Goal: Task Accomplishment & Management: Manage account settings

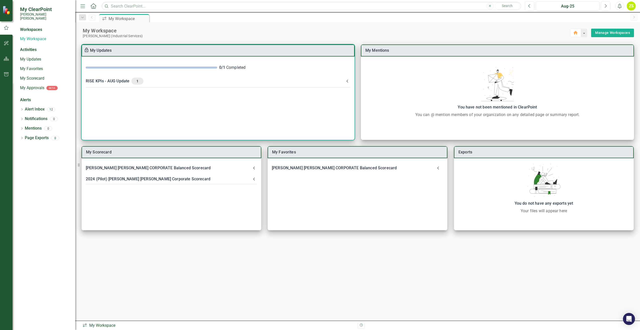
click at [121, 81] on div "RISE KPIs - AUG Update 1" at bounding box center [215, 80] width 259 height 7
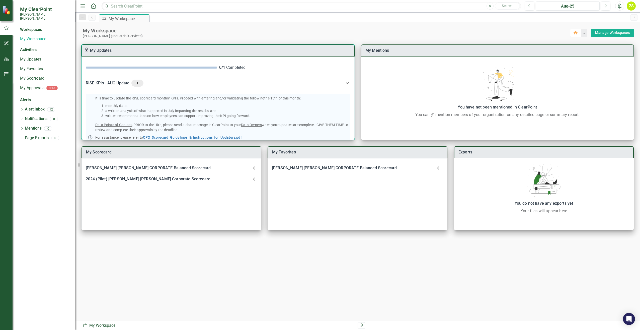
click at [114, 82] on div "RISE KPIs - AUG Update 1" at bounding box center [215, 83] width 259 height 7
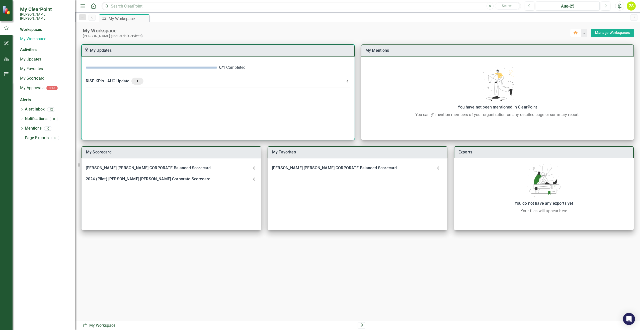
click at [115, 82] on div "RISE KPIs - AUG Update 1" at bounding box center [215, 80] width 259 height 7
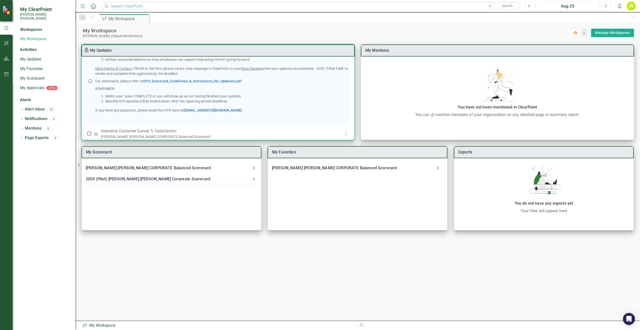
scroll to position [65, 0]
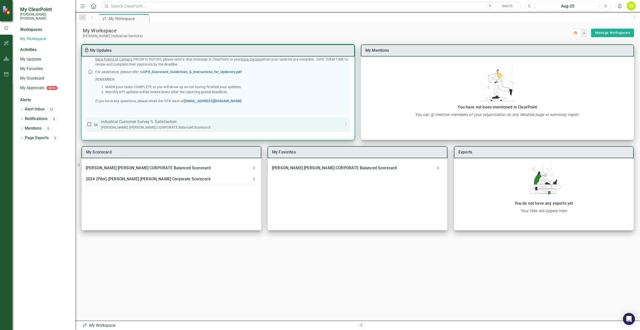
click at [155, 121] on p "Industrial Customer Survey % Satisfaction​" at bounding box center [217, 122] width 232 height 6
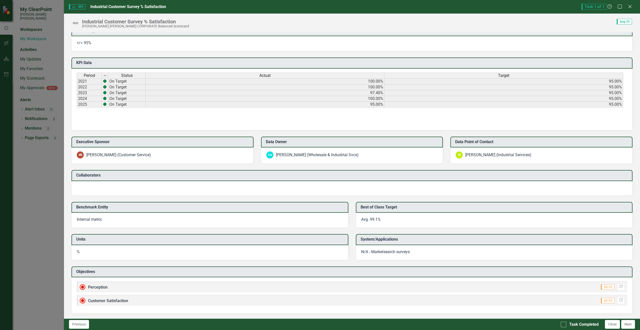
scroll to position [245, 0]
click at [564, 324] on div at bounding box center [564, 324] width 6 height 6
click at [564, 324] on input "Task Completed" at bounding box center [562, 322] width 3 height 3
checkbox input "true"
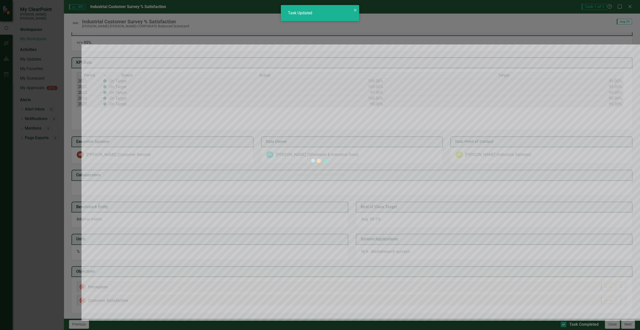
checkbox input "true"
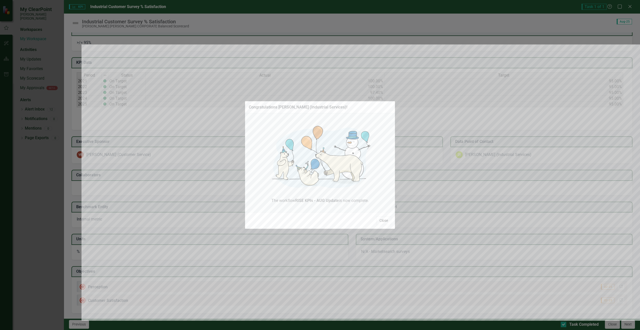
click at [382, 221] on button "Close" at bounding box center [383, 220] width 15 height 9
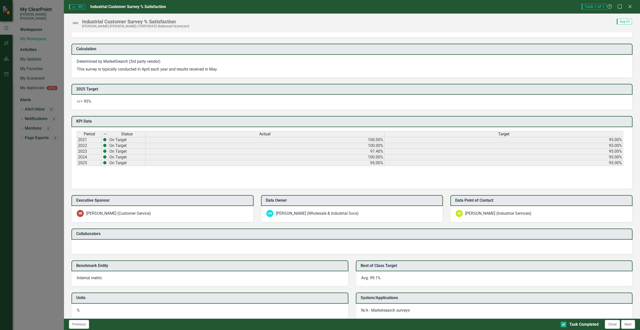
scroll to position [201, 0]
